Goal: Task Accomplishment & Management: Manage account settings

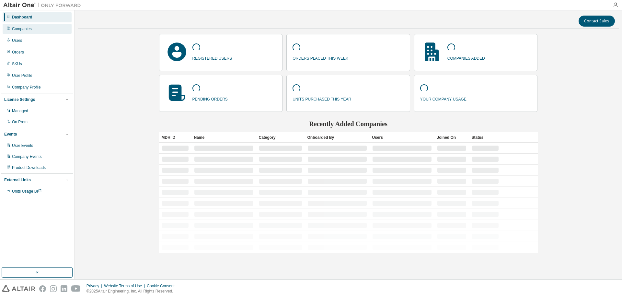
click at [27, 31] on div "Companies" at bounding box center [37, 29] width 69 height 10
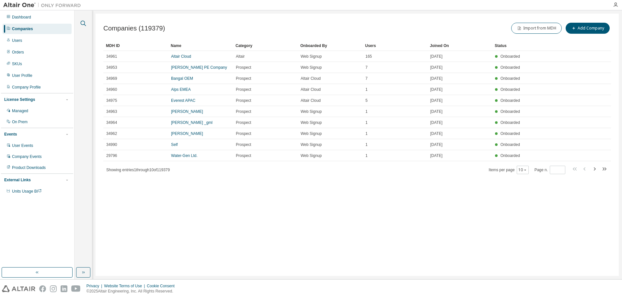
click at [84, 25] on icon "button" at bounding box center [84, 24] width 6 height 6
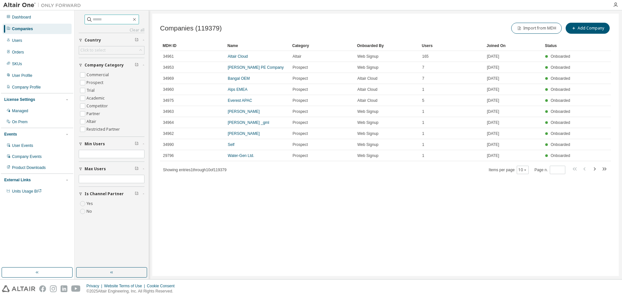
click at [95, 20] on input "text" at bounding box center [112, 19] width 39 height 6
type input "**********"
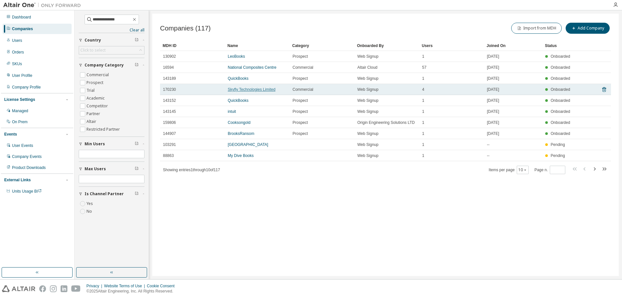
click at [249, 89] on link "Skyfly Technologies Limited" at bounding box center [252, 89] width 48 height 5
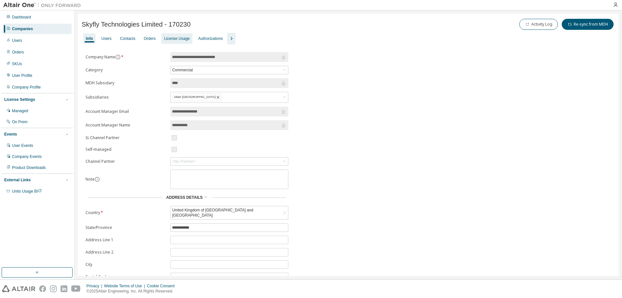
click at [171, 38] on div "License Usage" at bounding box center [177, 38] width 26 height 5
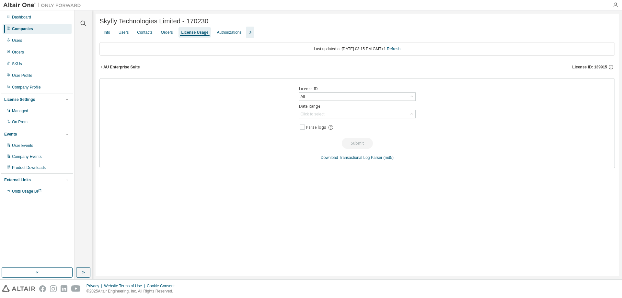
click at [102, 67] on icon "button" at bounding box center [101, 67] width 4 height 4
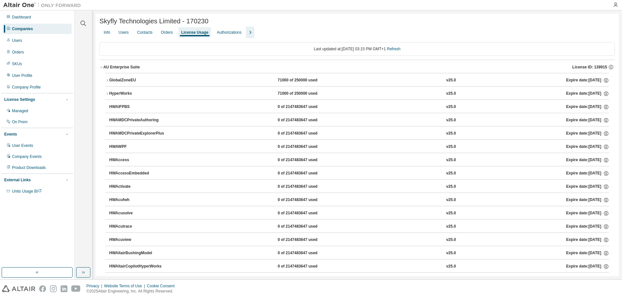
click at [107, 81] on icon "button" at bounding box center [107, 80] width 1 height 2
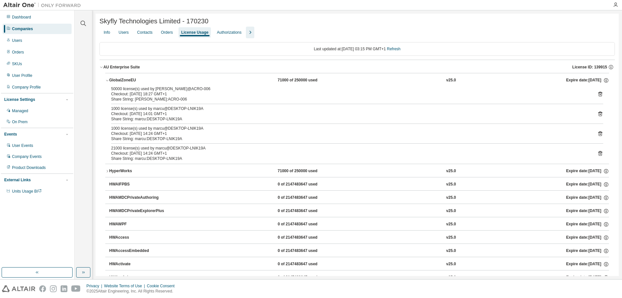
click at [107, 81] on icon "button" at bounding box center [107, 80] width 4 height 4
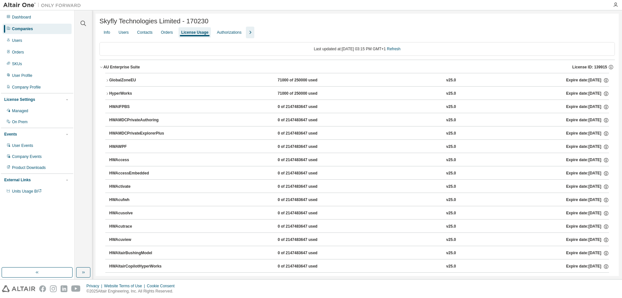
click at [246, 33] on icon "button" at bounding box center [250, 33] width 8 height 8
